Goal: Find specific page/section: Find specific page/section

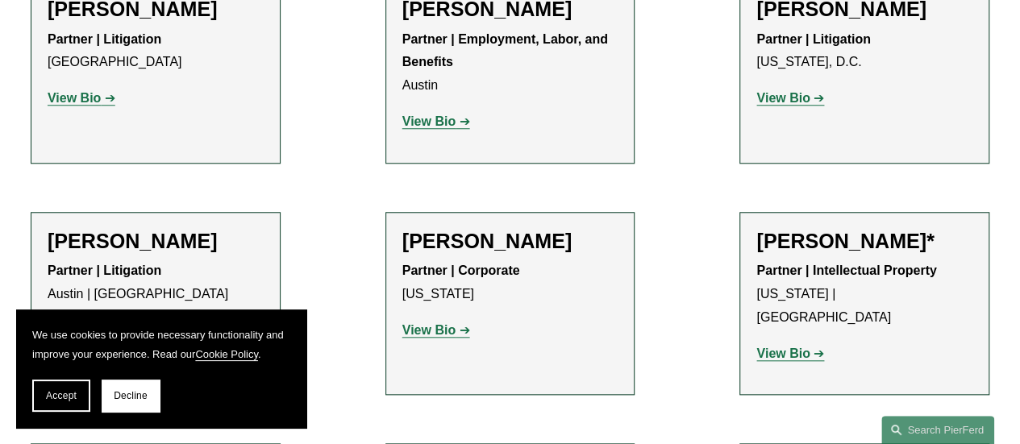
scroll to position [645, 0]
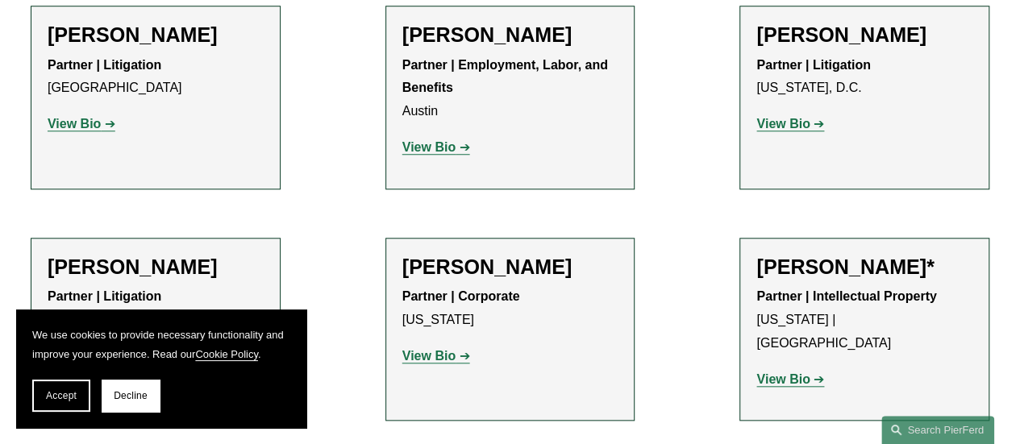
click at [438, 153] on strong "View Bio" at bounding box center [428, 147] width 53 height 14
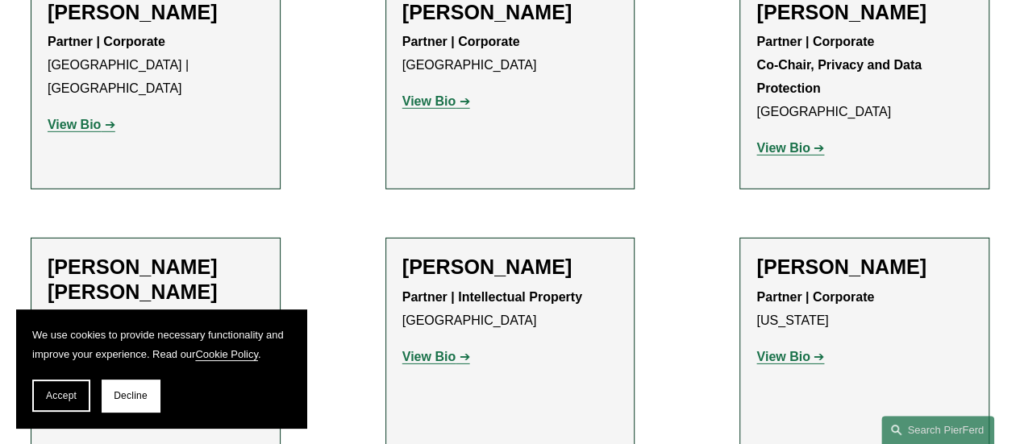
scroll to position [2498, 0]
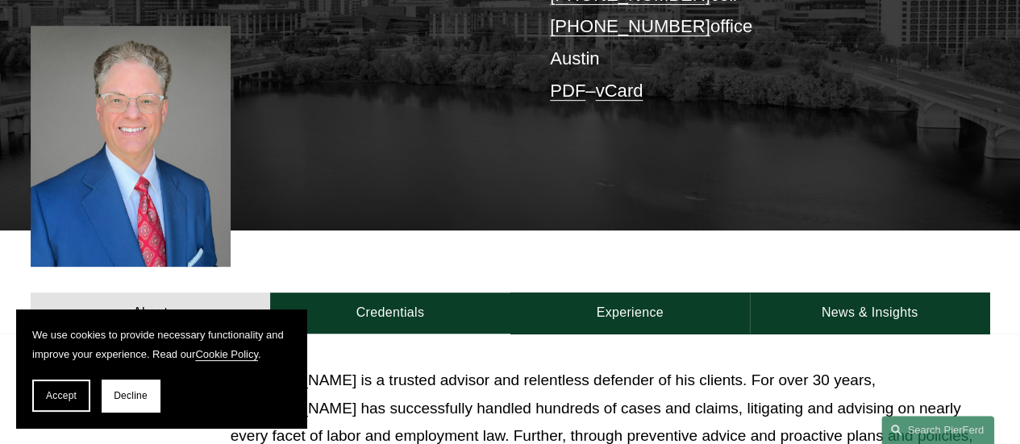
scroll to position [403, 0]
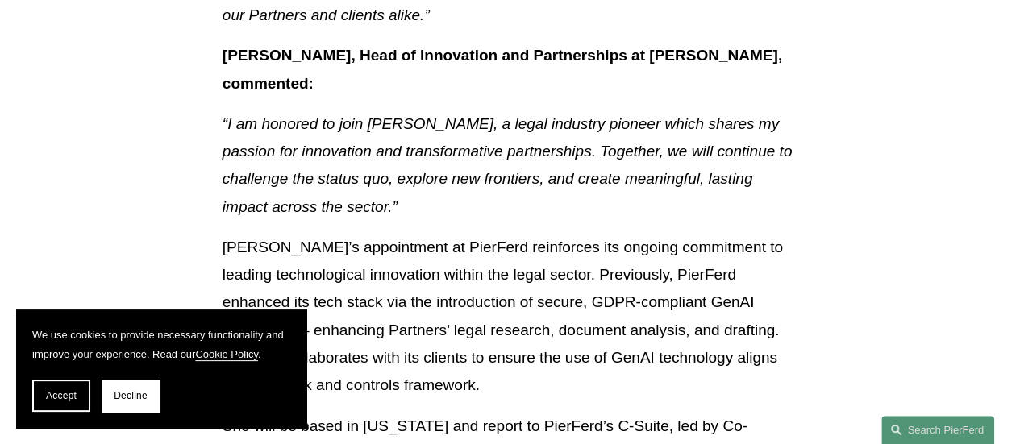
scroll to position [1370, 0]
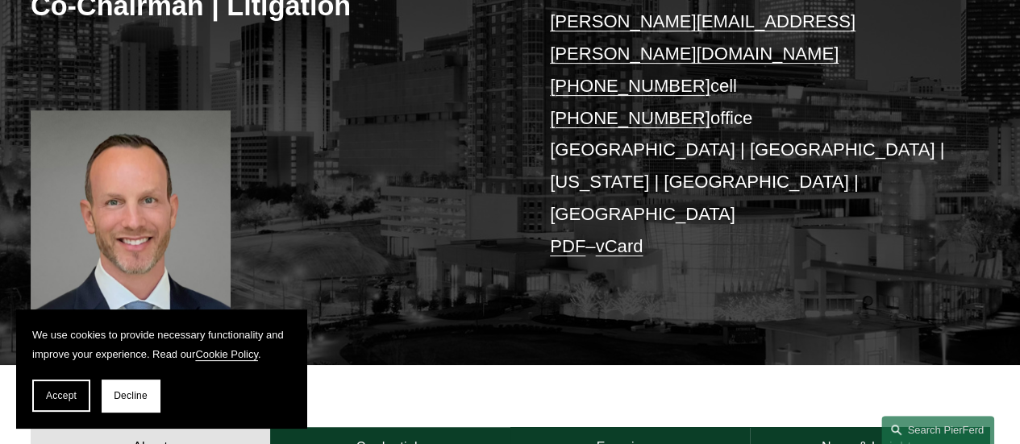
scroll to position [242, 0]
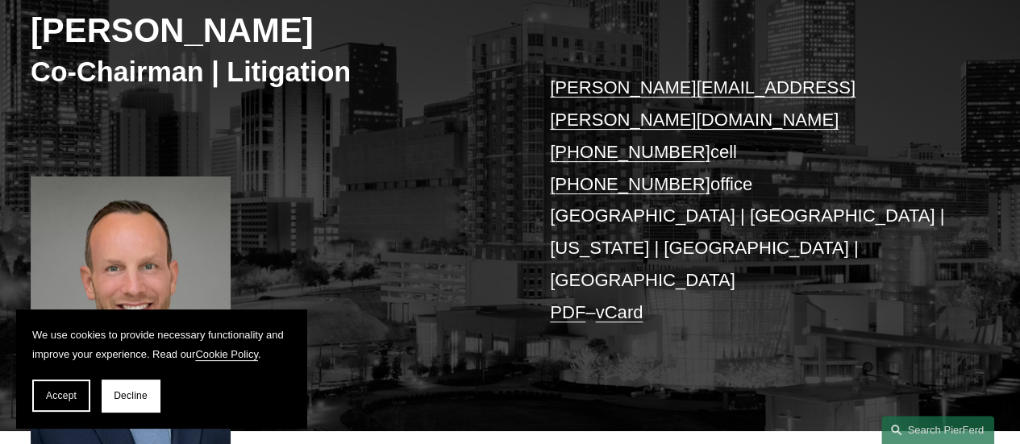
drag, startPoint x: 34, startPoint y: 32, endPoint x: 329, endPoint y: 25, distance: 295.1
click at [329, 25] on h2 "Joel M. Ferdinand" at bounding box center [271, 30] width 480 height 41
copy h2 "Joel M. Ferdinand"
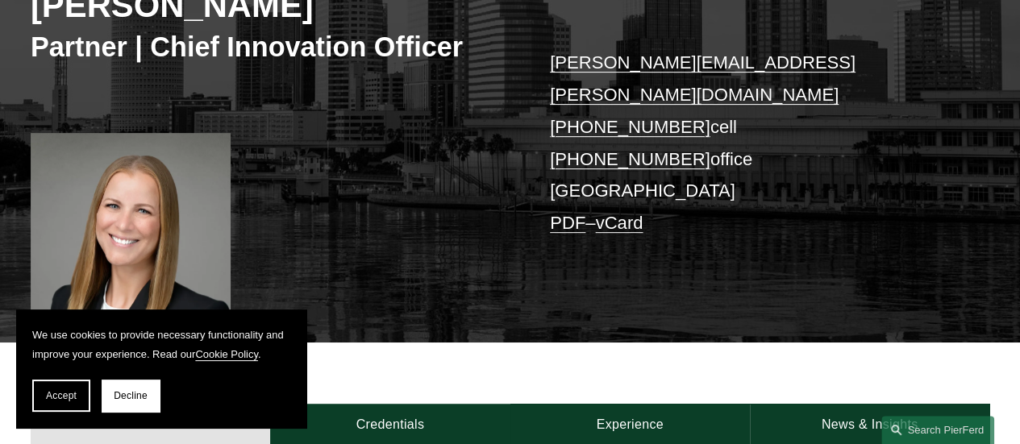
scroll to position [242, 0]
